Goal: Task Accomplishment & Management: Use online tool/utility

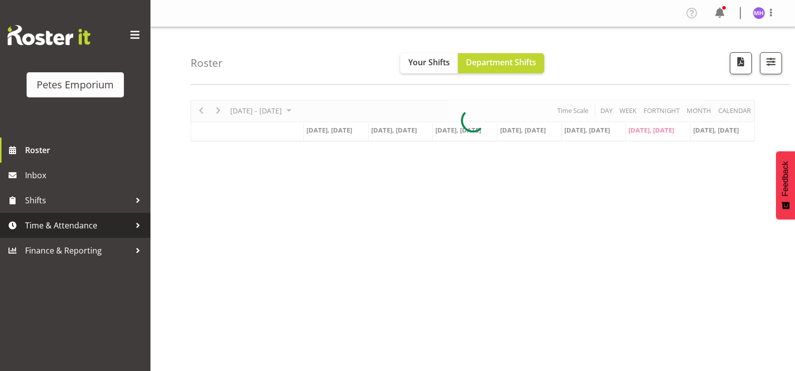
click at [81, 227] on span "Time & Attendance" at bounding box center [77, 225] width 105 height 15
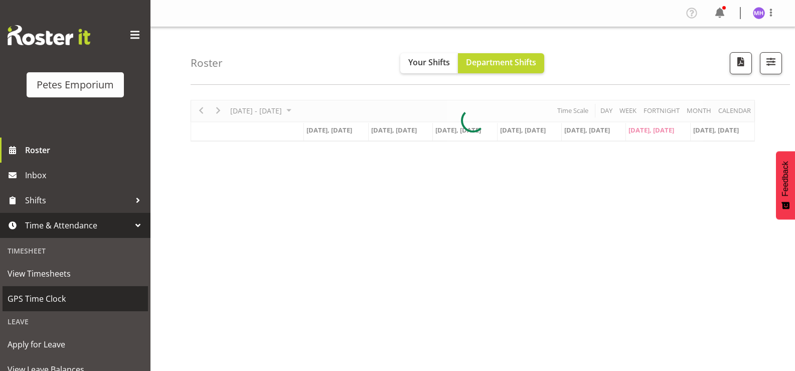
click at [83, 297] on span "GPS Time Clock" at bounding box center [75, 298] width 135 height 15
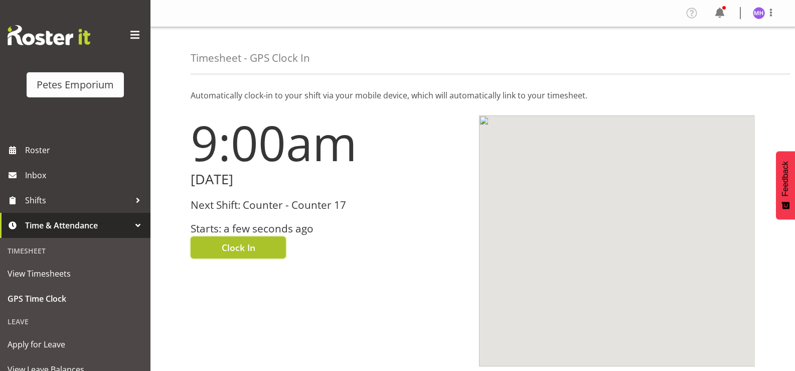
click at [268, 255] on button "Clock In" at bounding box center [238, 247] width 95 height 22
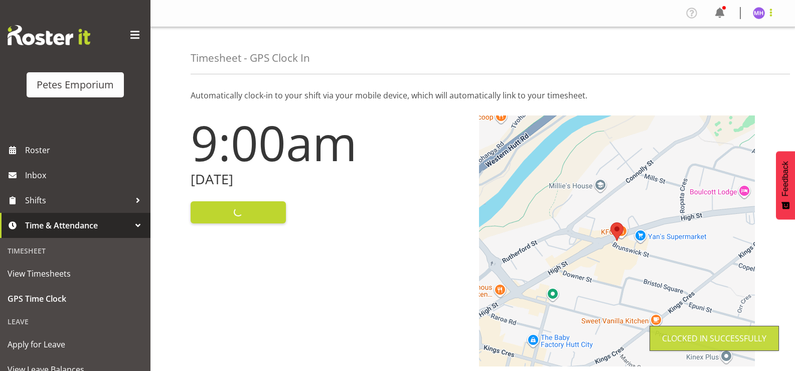
drag, startPoint x: 768, startPoint y: 15, endPoint x: 768, endPoint y: 22, distance: 7.0
click at [768, 16] on span at bounding box center [771, 13] width 12 height 12
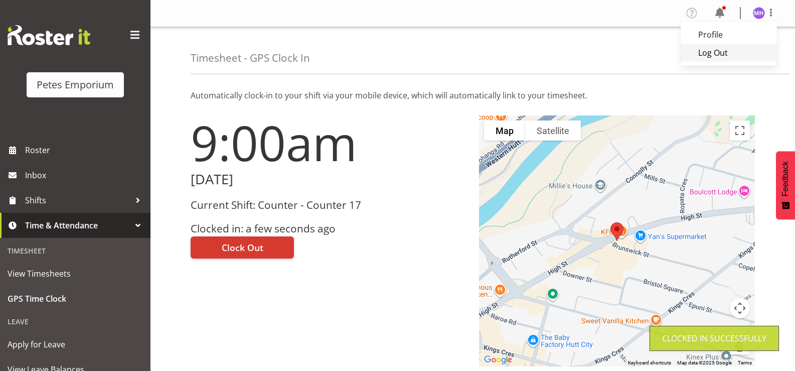
click at [751, 60] on link "Log Out" at bounding box center [729, 53] width 96 height 18
